Goal: Information Seeking & Learning: Learn about a topic

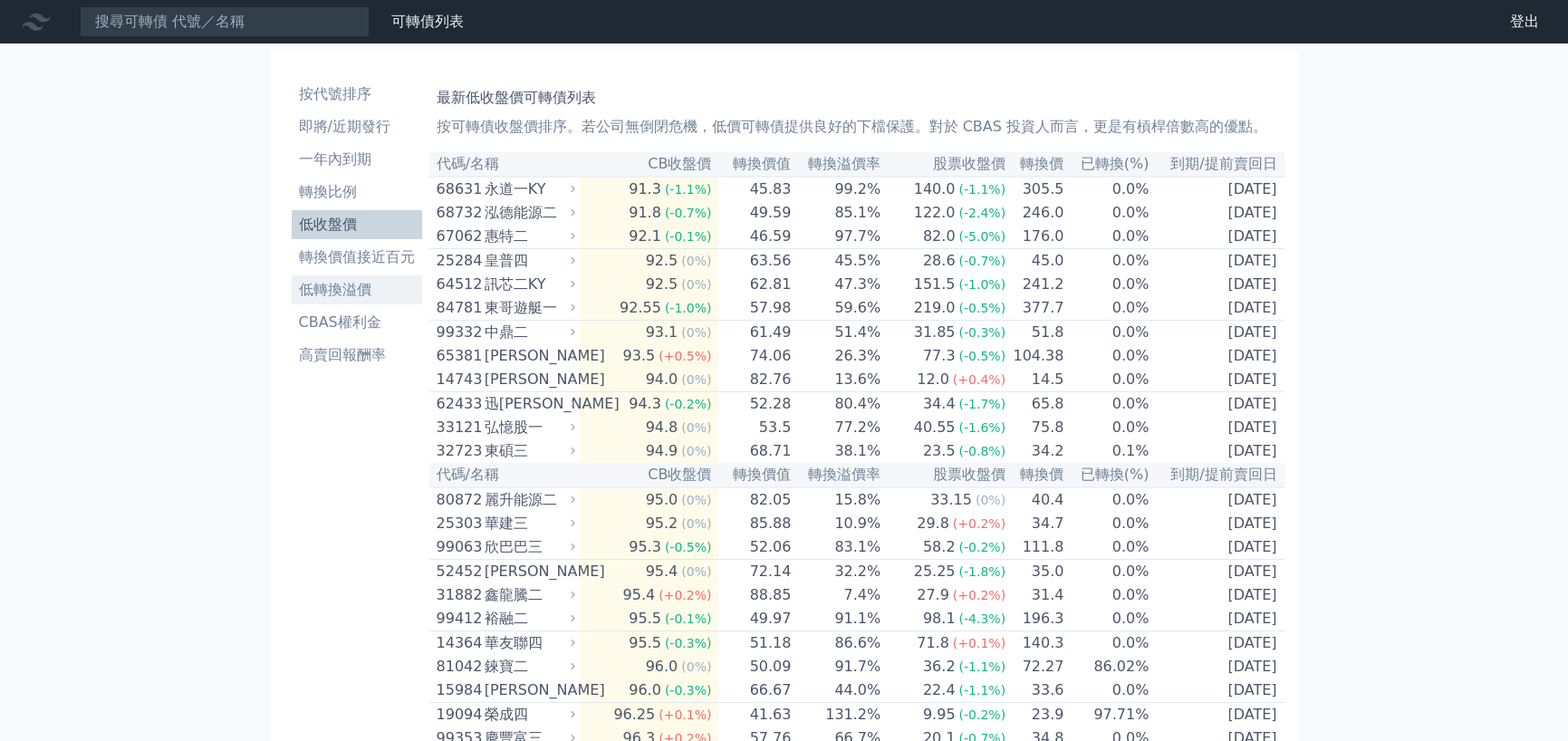
click at [347, 279] on li "低轉換溢價" at bounding box center [357, 290] width 130 height 22
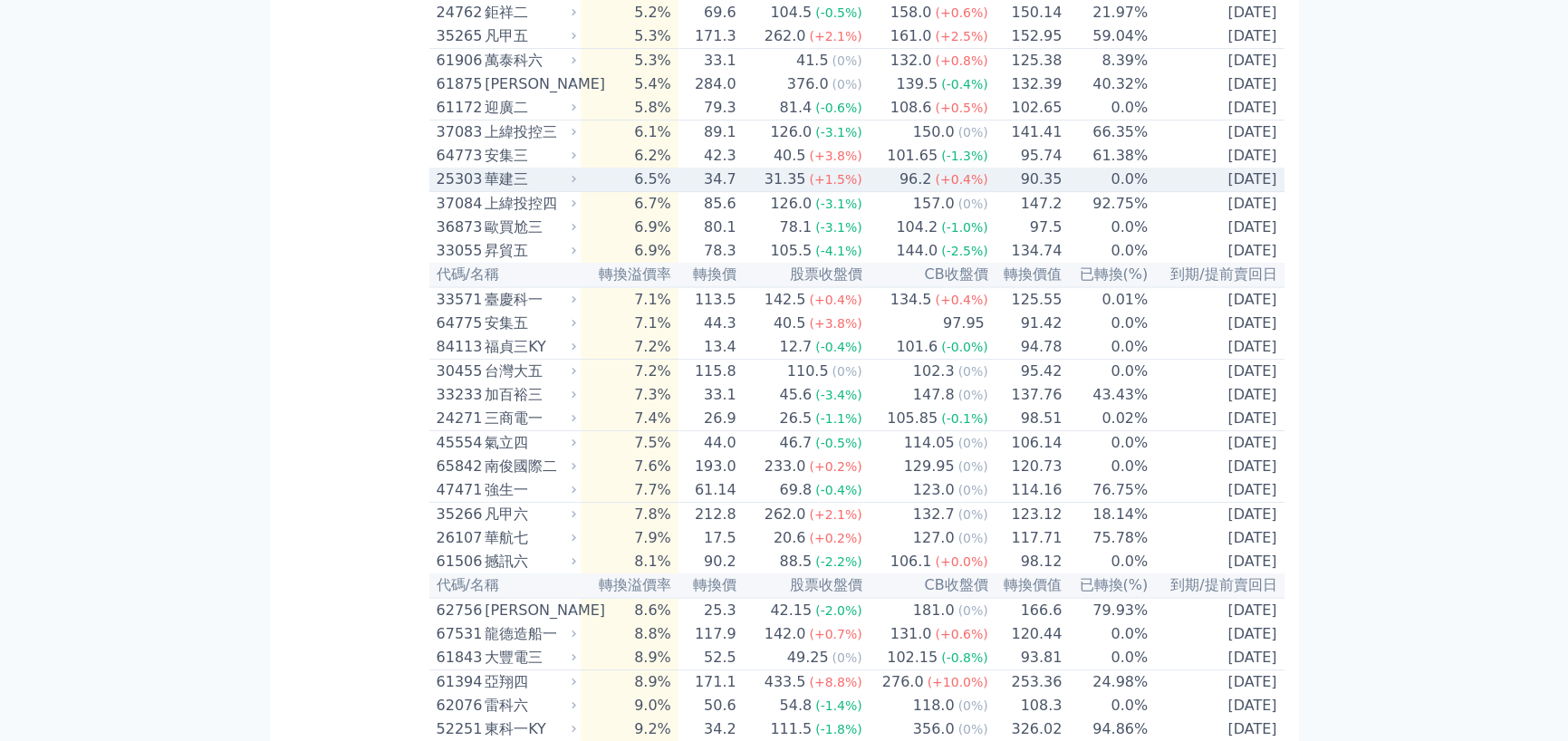
scroll to position [1449, 0]
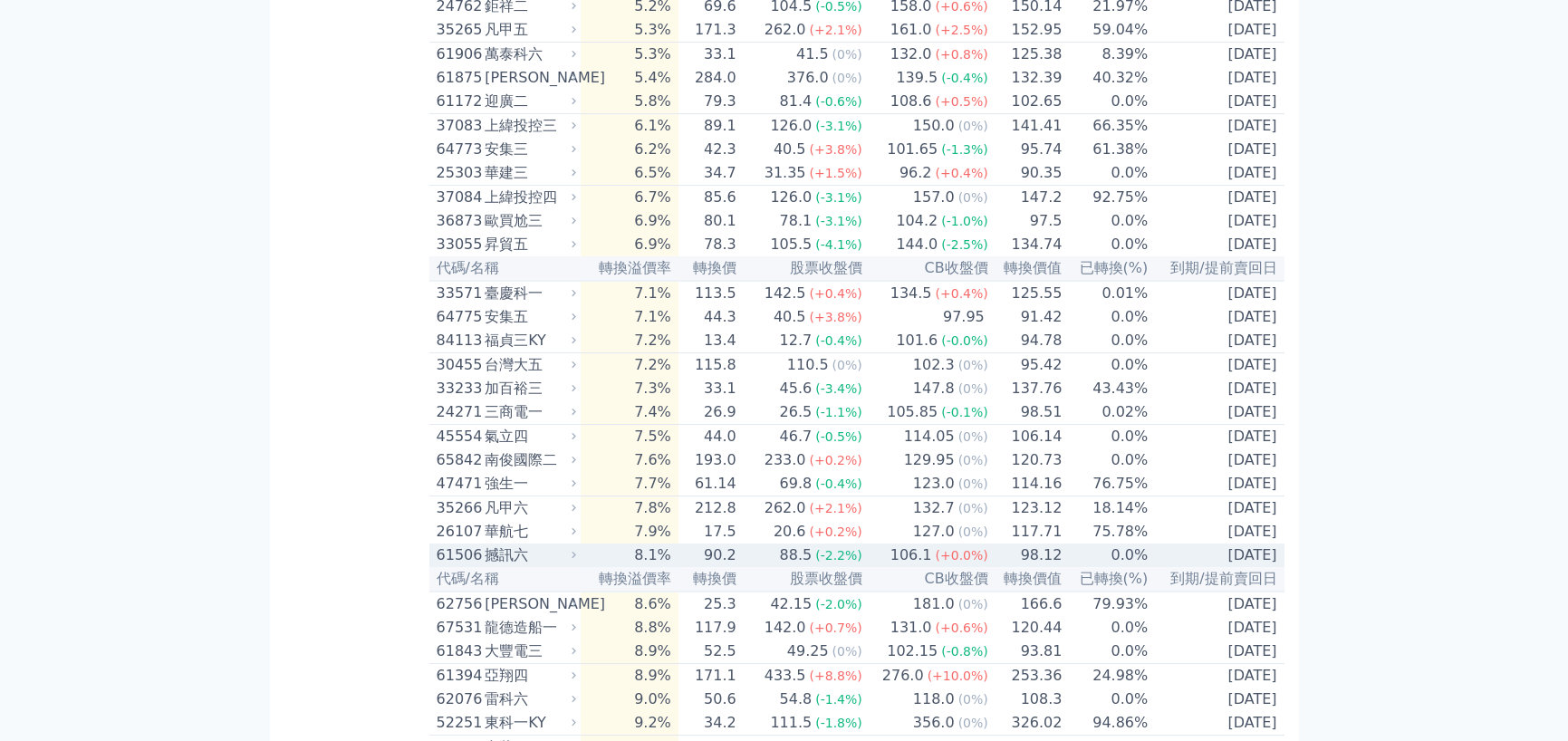
click at [715, 567] on td "90.2" at bounding box center [708, 555] width 59 height 24
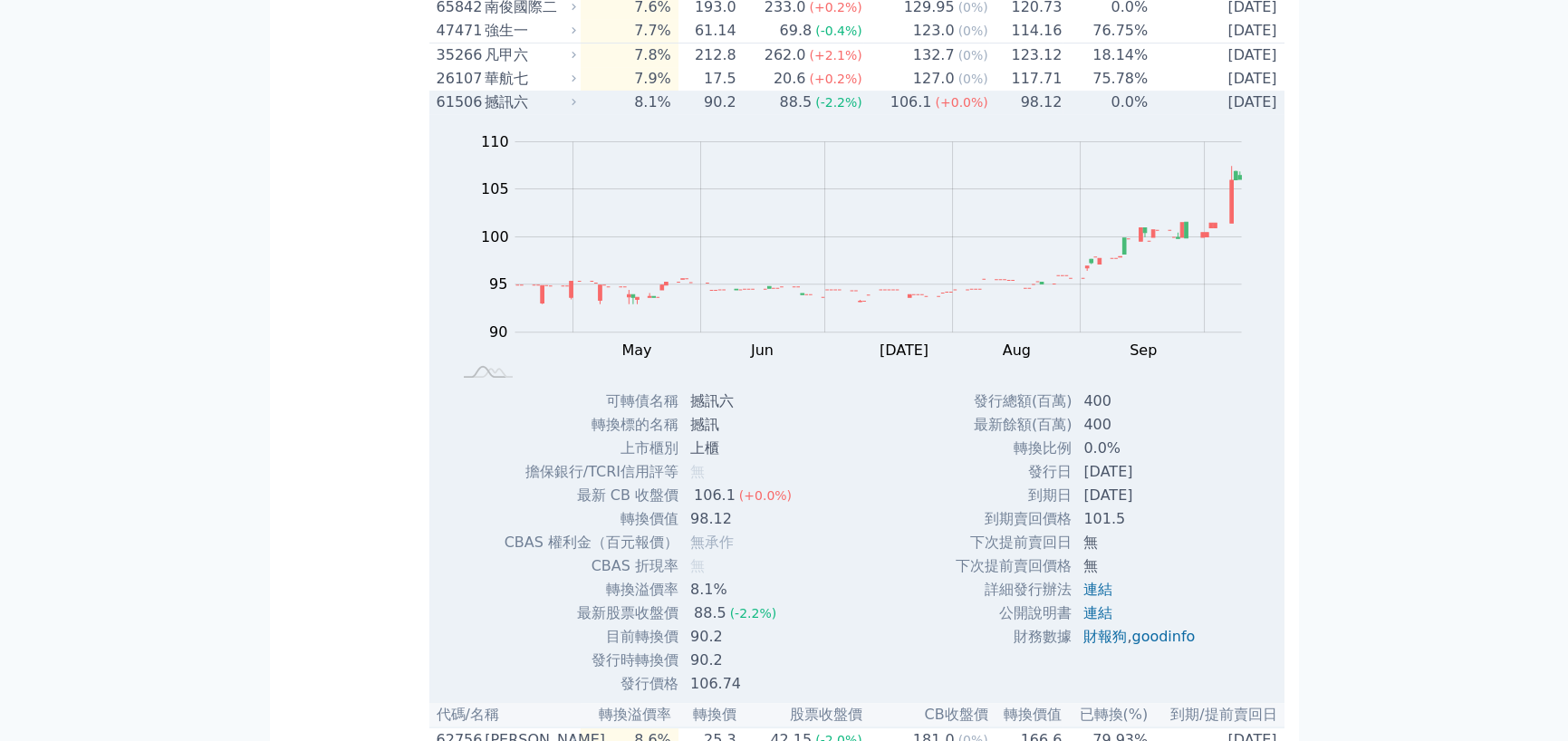
scroll to position [2083, 0]
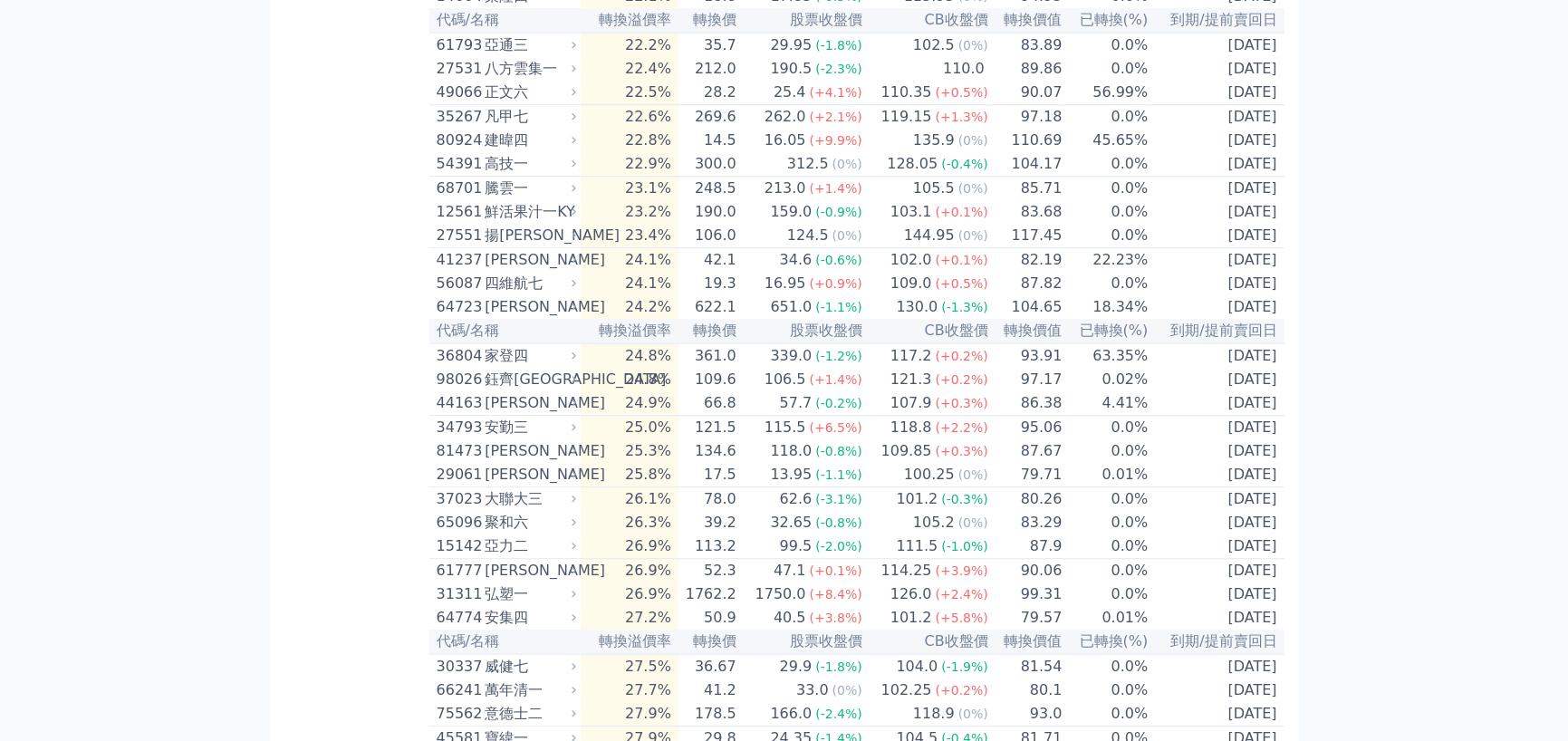
scroll to position [3894, 0]
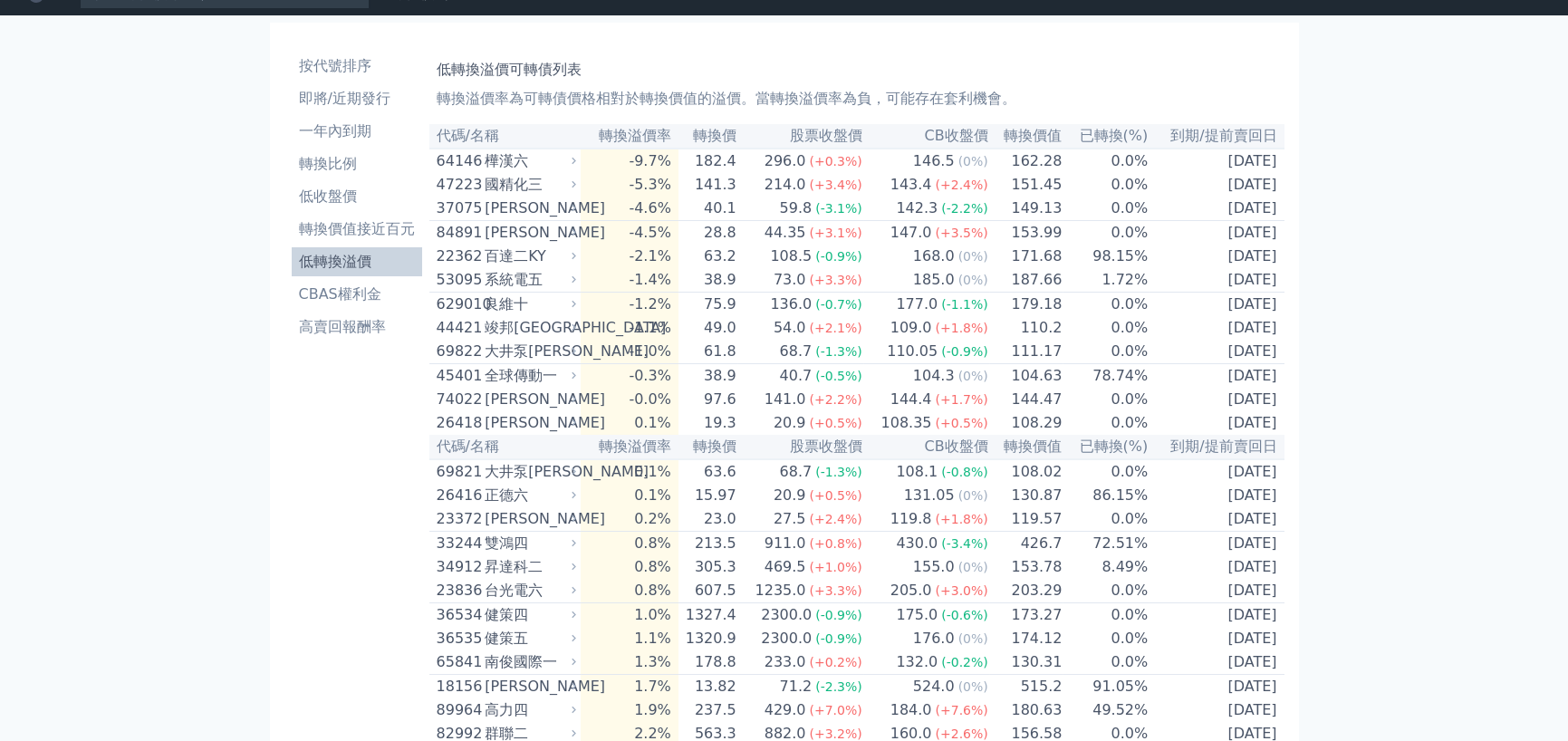
scroll to position [0, 0]
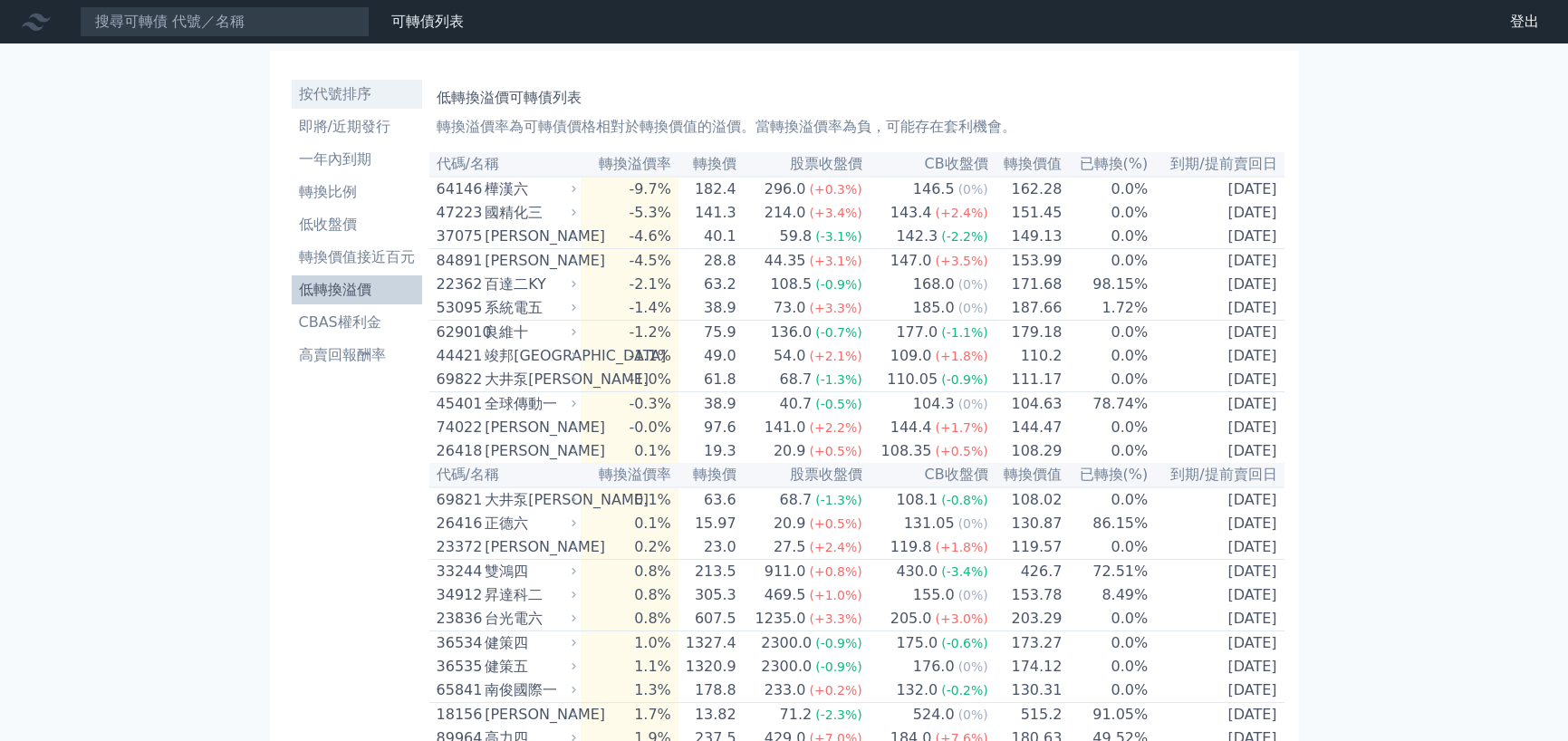
click at [340, 94] on li "按代號排序" at bounding box center [357, 94] width 130 height 22
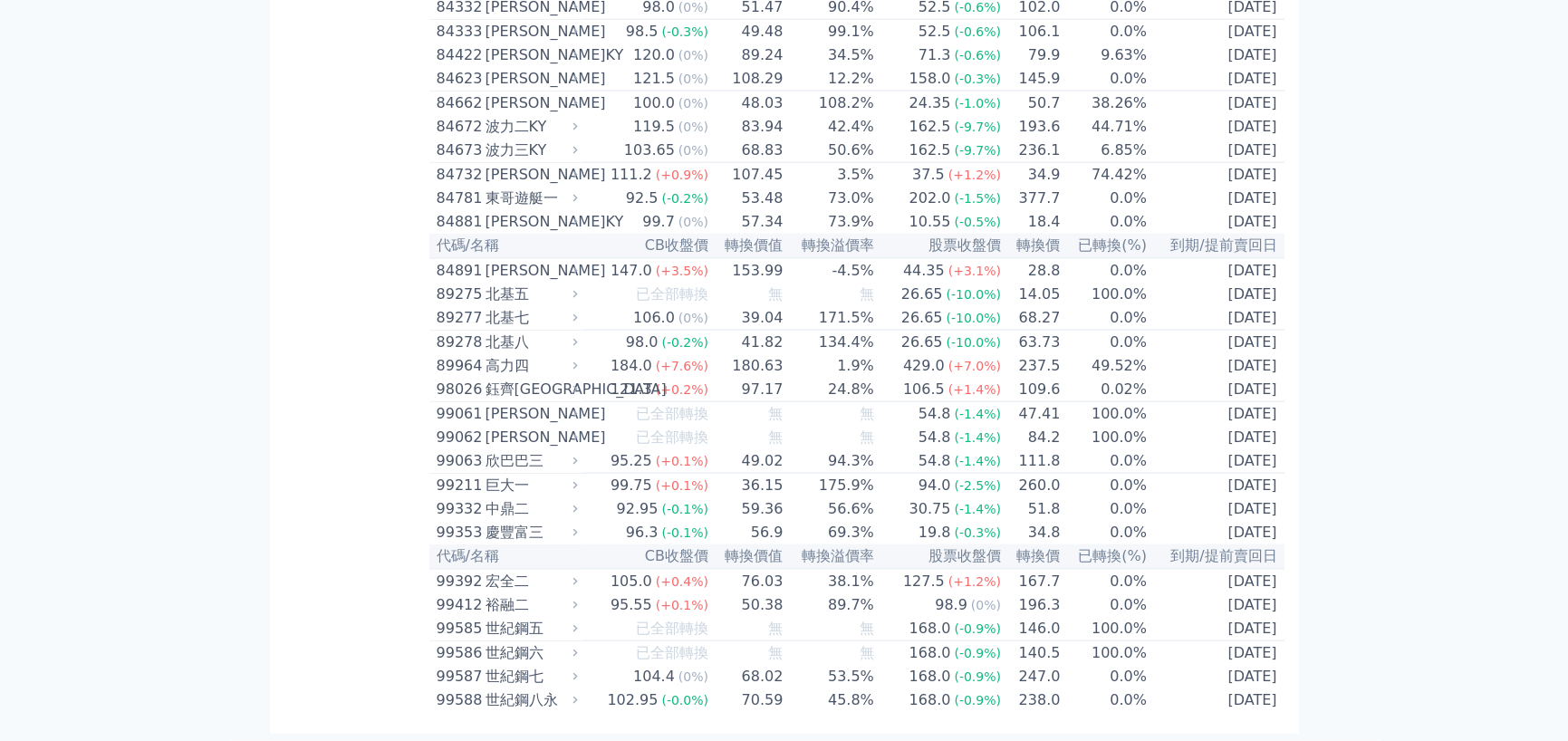
scroll to position [10214, 0]
click at [503, 185] on div "[PERSON_NAME]" at bounding box center [530, 174] width 89 height 22
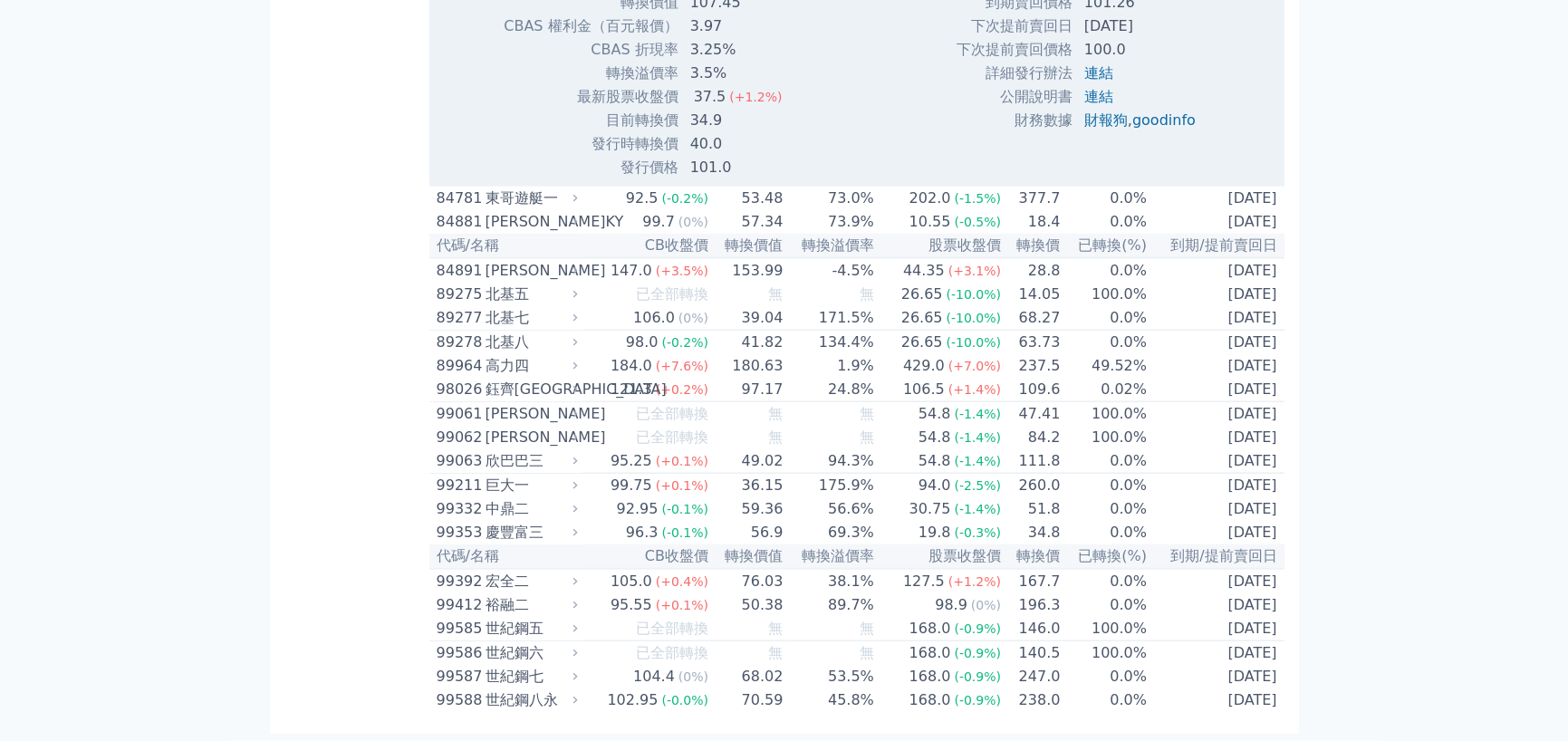
scroll to position [10486, 0]
